Goal: Obtain resource: Obtain resource

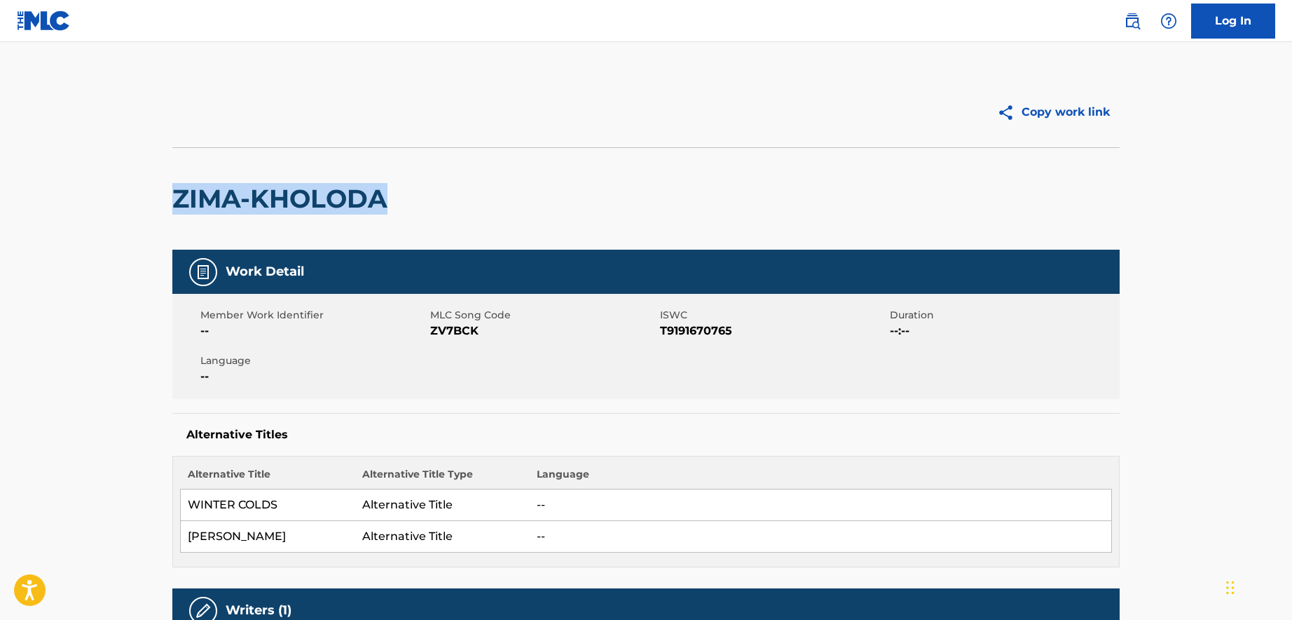
drag, startPoint x: 385, startPoint y: 203, endPoint x: 169, endPoint y: 196, distance: 216.7
click at [169, 196] on div "Copy work link ZIMA-KHOLODA Work Detail Member Work Identifier -- MLC Song Code…" at bounding box center [646, 629] width 981 height 1105
copy h2 "ZIMA-KHOLODA"
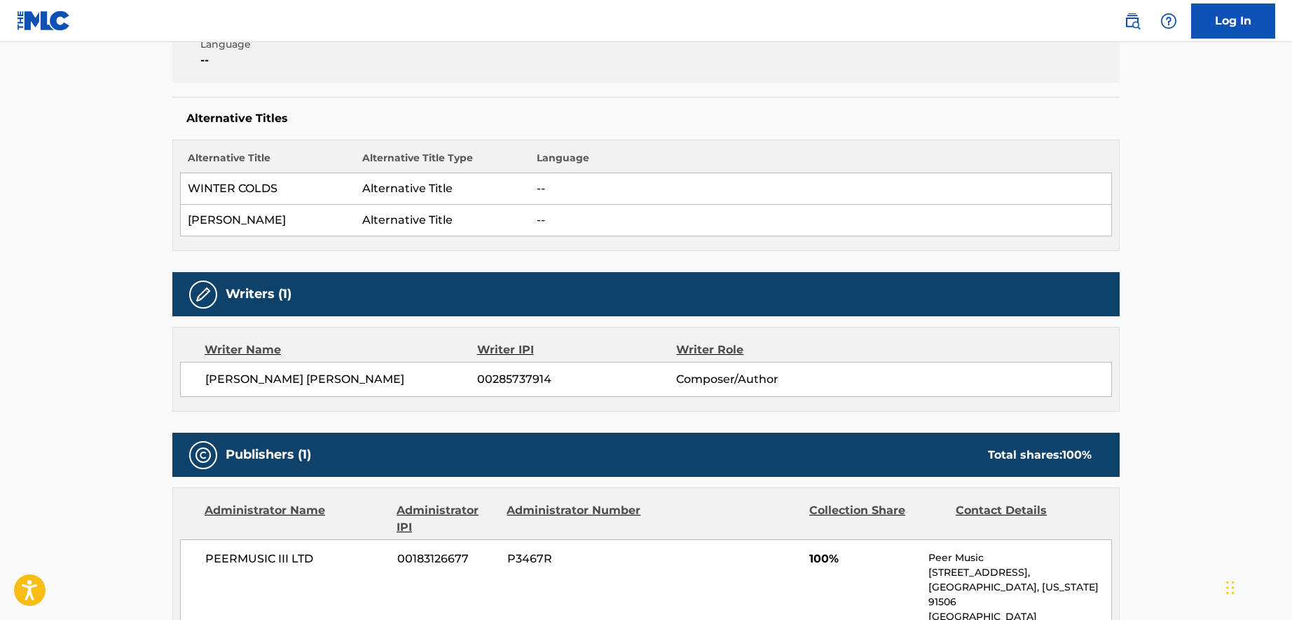
scroll to position [350, 0]
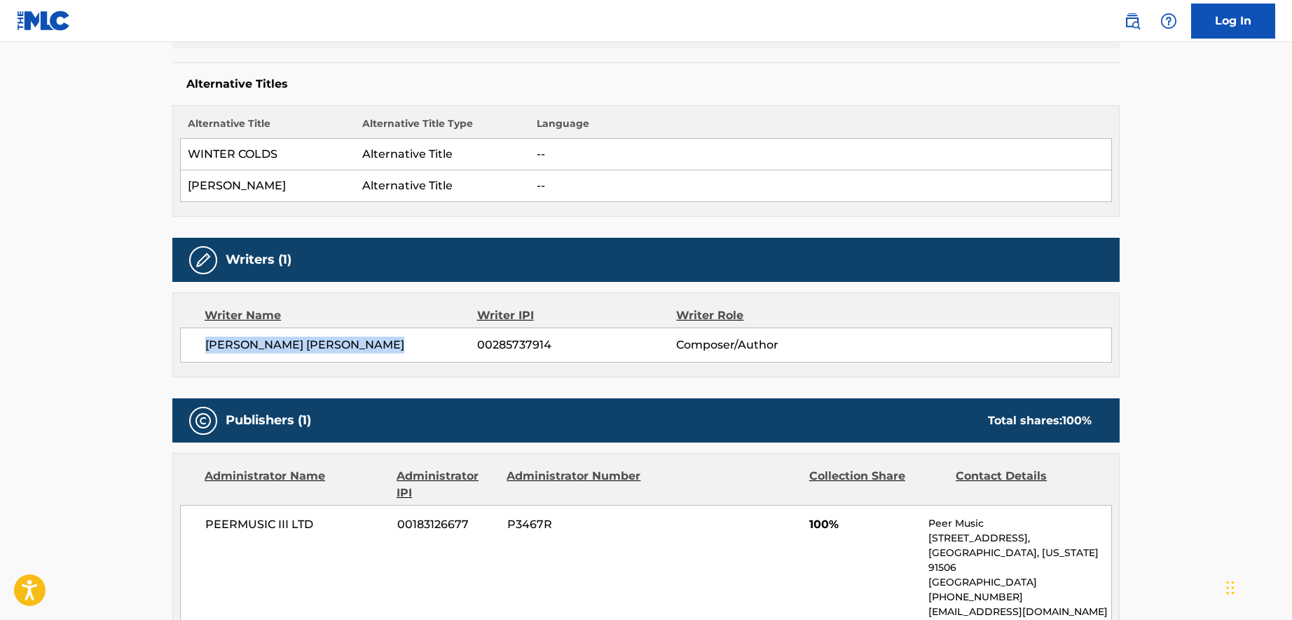
drag, startPoint x: 420, startPoint y: 344, endPoint x: 208, endPoint y: 345, distance: 211.7
click at [208, 345] on span "[PERSON_NAME] [PERSON_NAME]" at bounding box center [341, 344] width 272 height 17
copy span "[PERSON_NAME] [PERSON_NAME]"
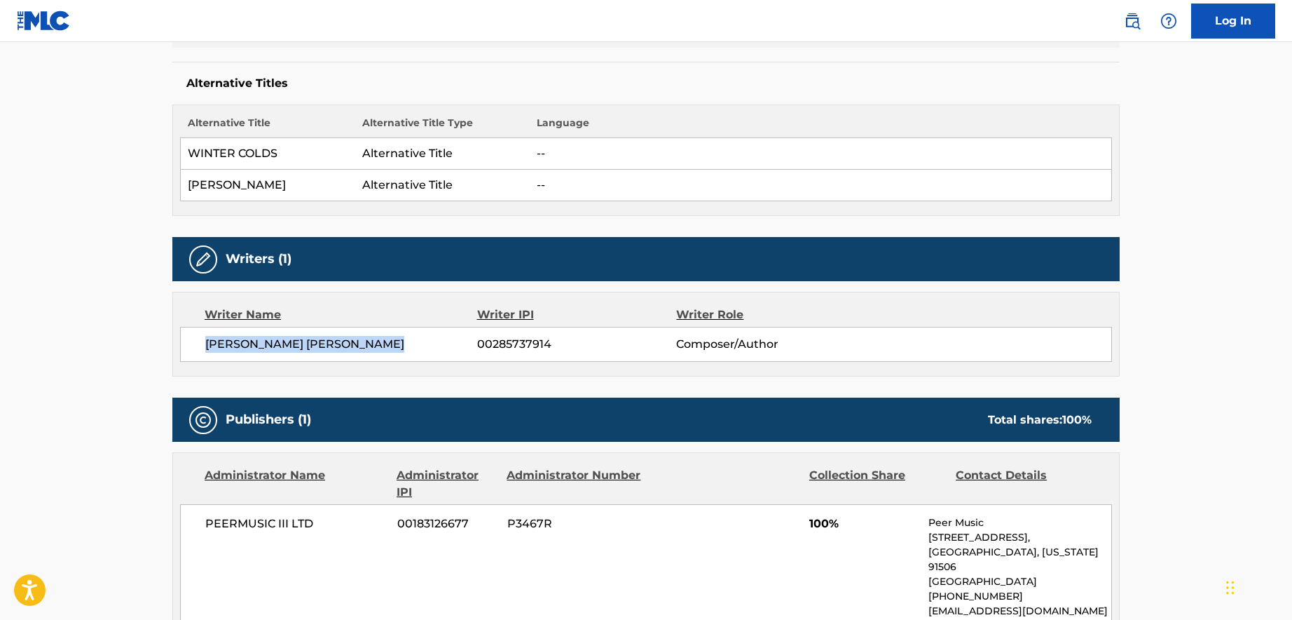
scroll to position [650, 0]
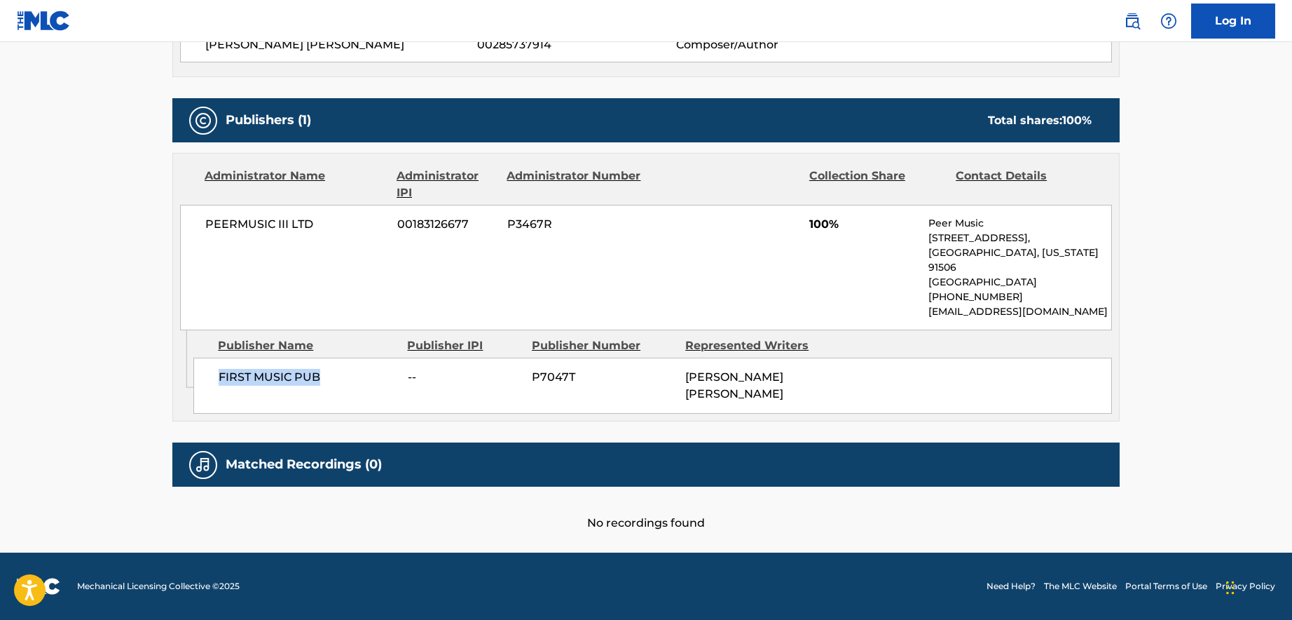
drag, startPoint x: 320, startPoint y: 374, endPoint x: 219, endPoint y: 371, distance: 101.0
click at [219, 371] on span "FIRST MUSIC PUB" at bounding box center [308, 377] width 179 height 17
copy span "FIRST MUSIC PUB"
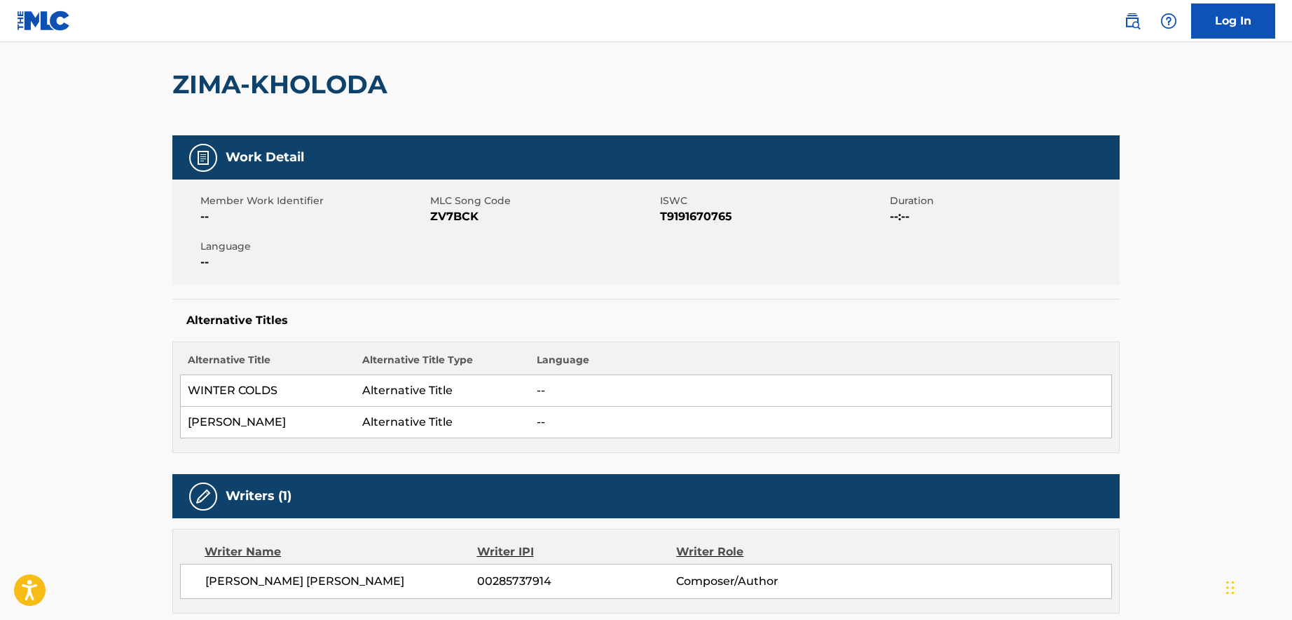
scroll to position [90, 0]
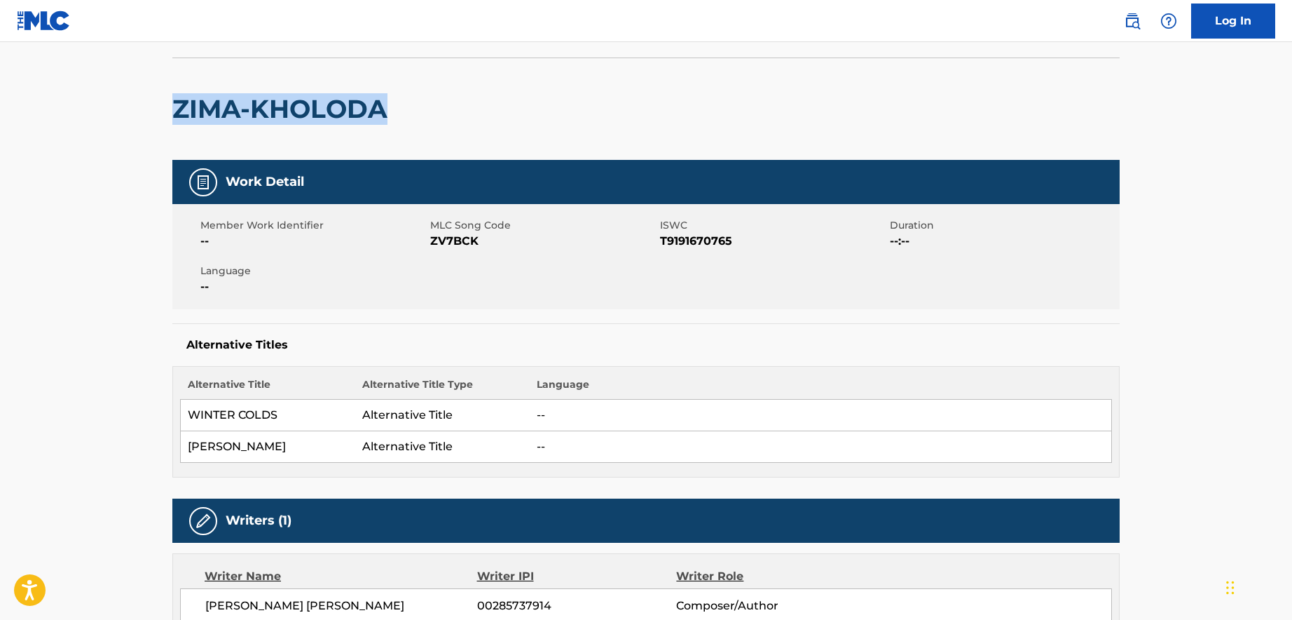
drag, startPoint x: 404, startPoint y: 104, endPoint x: 179, endPoint y: 125, distance: 225.9
click at [179, 125] on div "ZIMA-KHOLODA" at bounding box center [646, 108] width 948 height 102
copy h2 "ZIMA-KHOLODA"
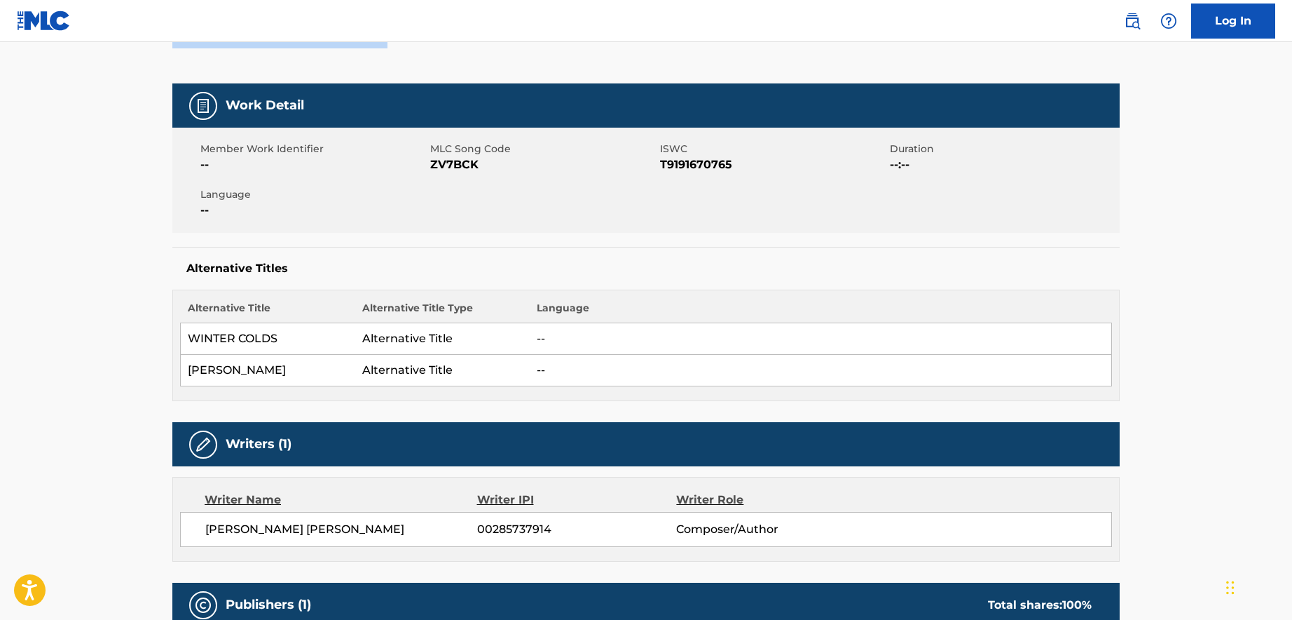
scroll to position [300, 0]
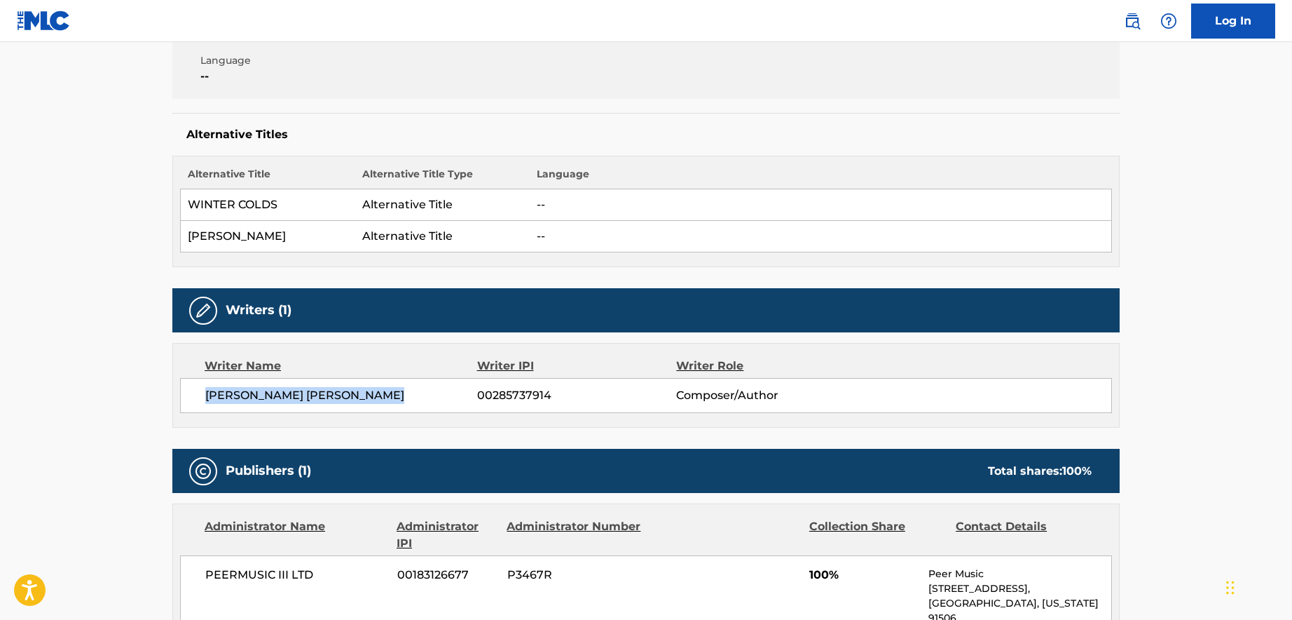
drag, startPoint x: 313, startPoint y: 405, endPoint x: 193, endPoint y: 402, distance: 120.6
click at [193, 402] on div "[PERSON_NAME] KLEMENTEV 00285737914 Composer/Author" at bounding box center [646, 395] width 932 height 35
copy span "[PERSON_NAME] [PERSON_NAME]"
